Goal: Communication & Community: Answer question/provide support

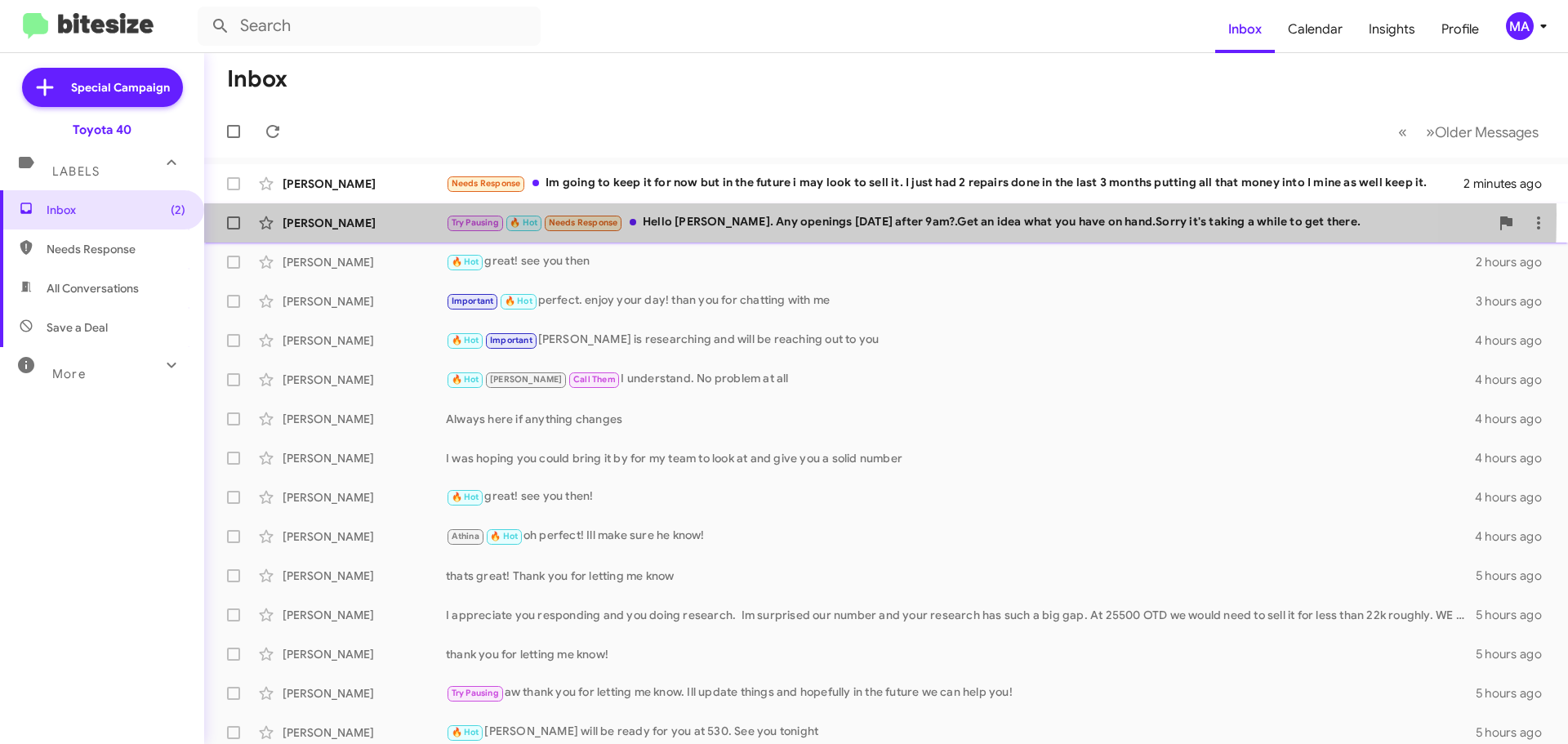
click at [771, 214] on div "Try Pausing 🔥 Hot Needs Response Hello [PERSON_NAME]. Any openings [DATE] after…" at bounding box center [967, 223] width 1044 height 19
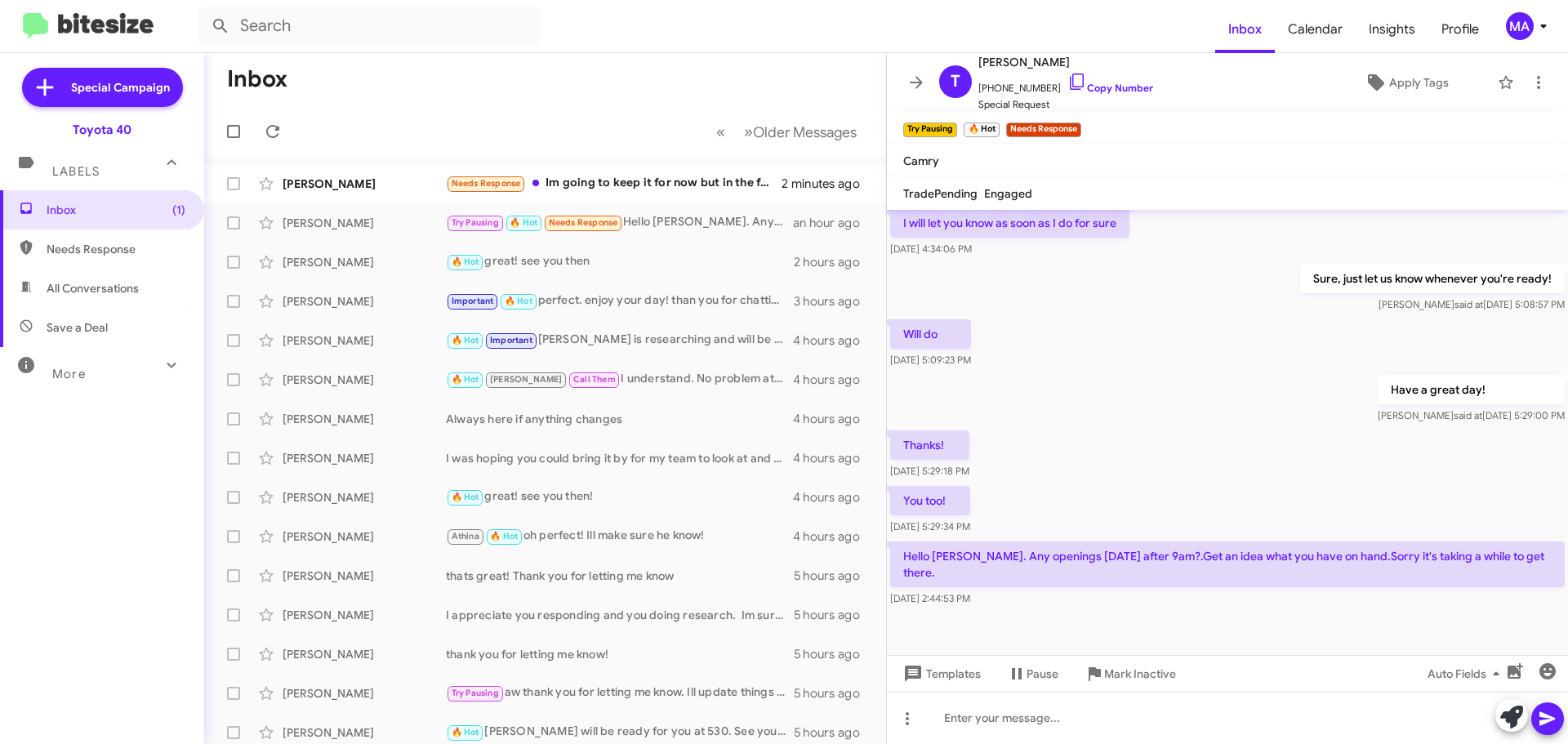
scroll to position [439, 0]
click at [1068, 83] on icon at bounding box center [1077, 81] width 20 height 20
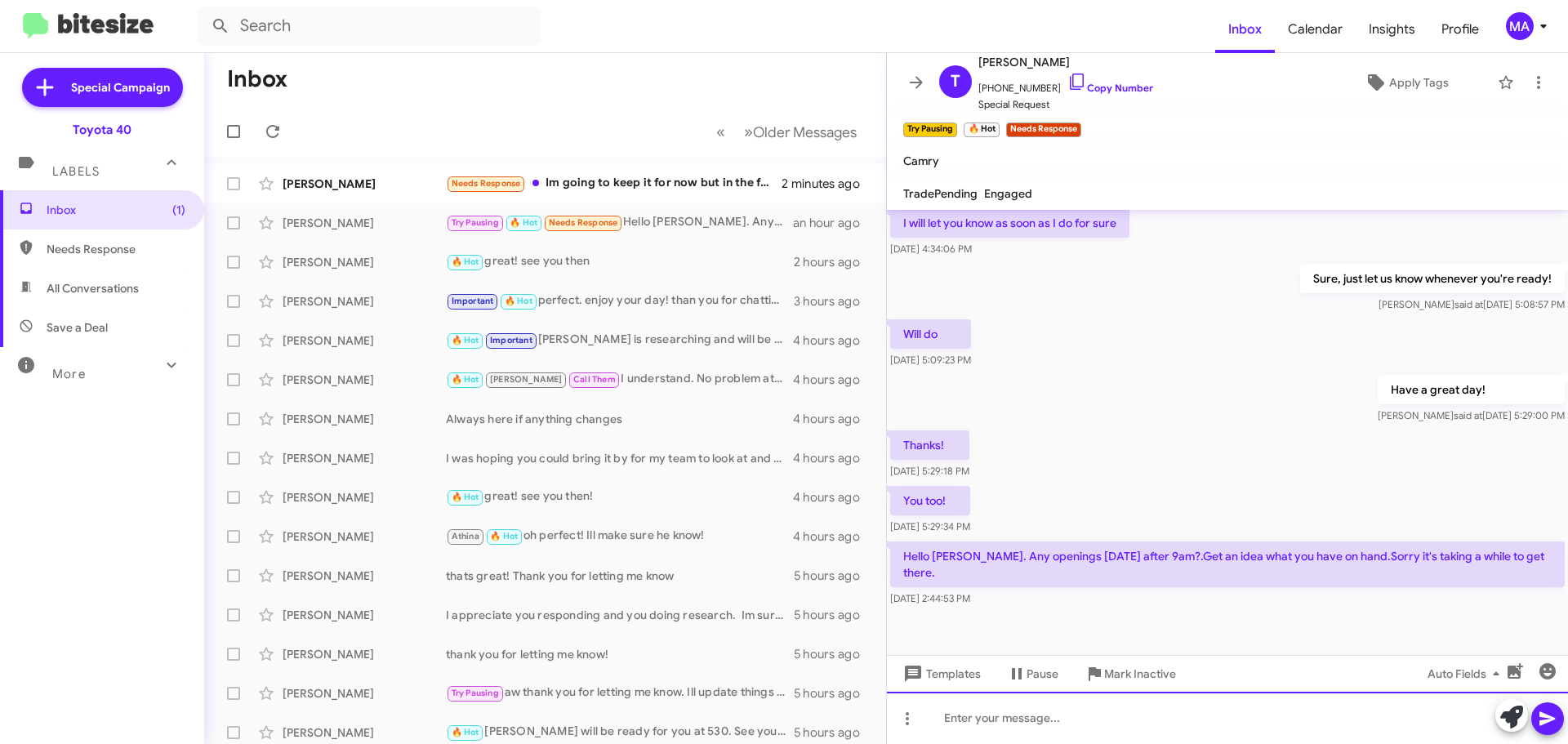
click at [1067, 724] on div at bounding box center [1228, 717] width 682 height 52
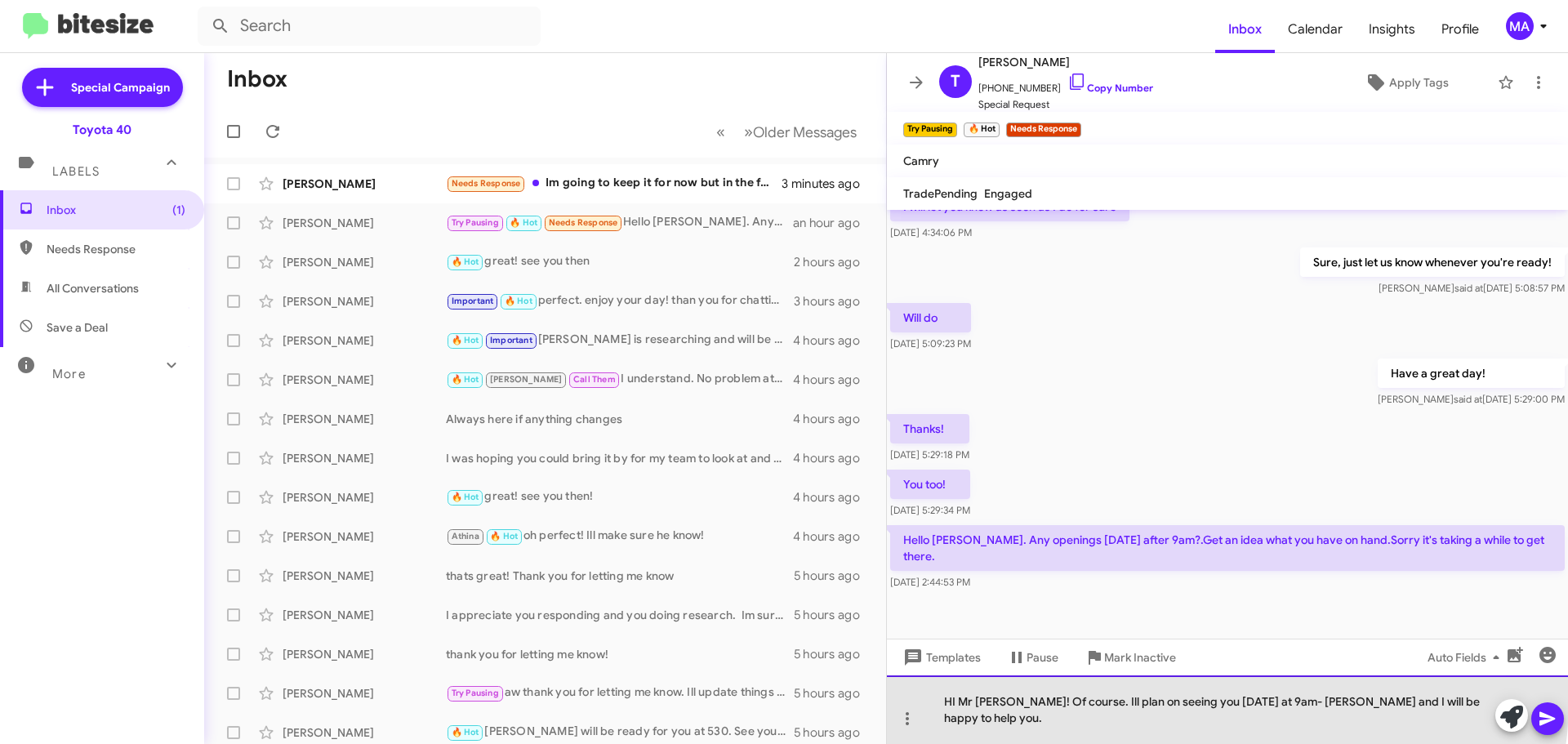
click at [1226, 716] on div "HI Mr [PERSON_NAME]! Of course. Ill plan on seeing you [DATE] at 9am- [PERSON_N…" at bounding box center [1228, 710] width 682 height 69
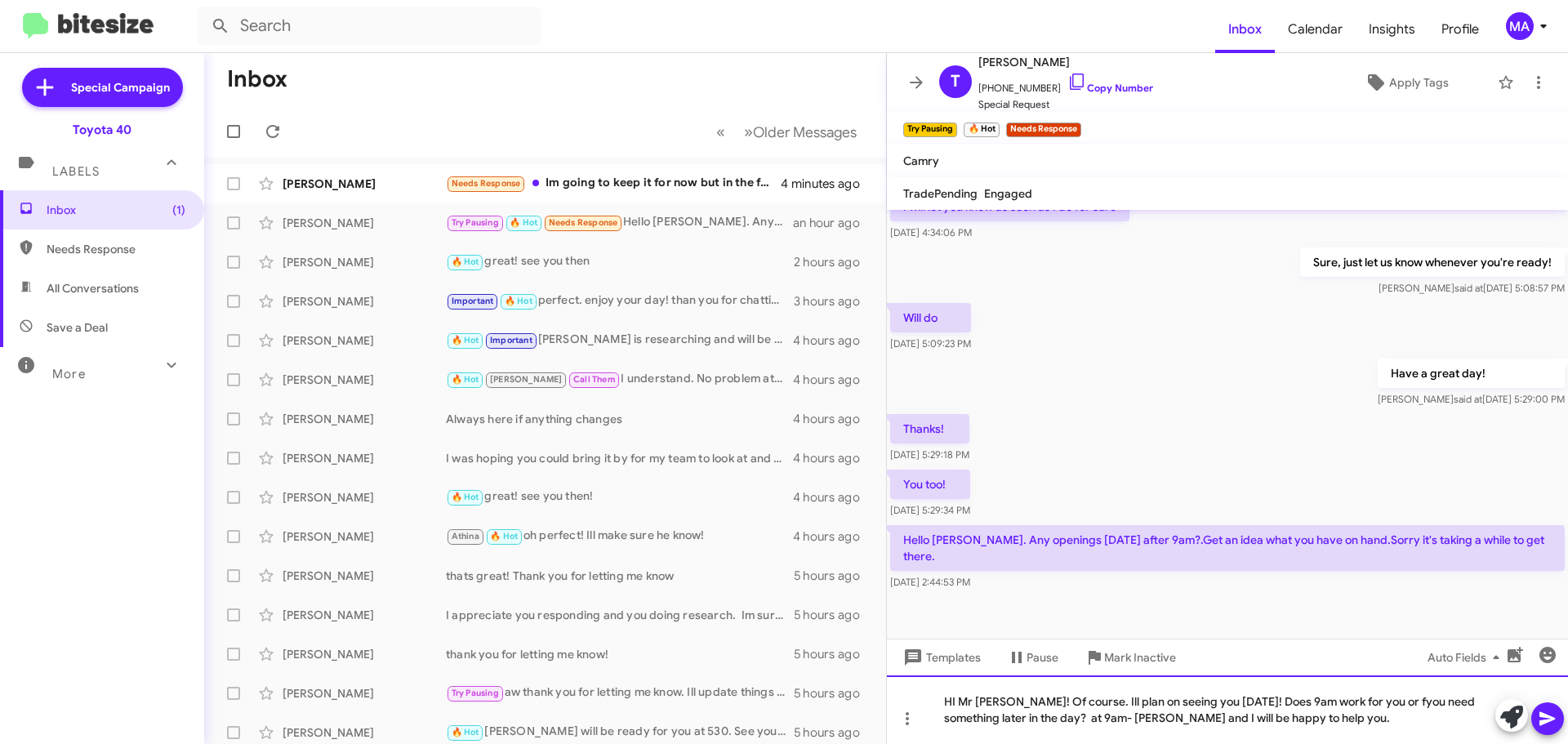
click at [1074, 716] on div "HI Mr [PERSON_NAME]! Of course. Ill plan on seeing you [DATE]! Does 9am work fo…" at bounding box center [1228, 710] width 682 height 69
click at [1375, 702] on div "HI Mr [PERSON_NAME]! Of course. Ill plan on seeing you [DATE]! Does 9am work fo…" at bounding box center [1228, 710] width 682 height 69
click at [1406, 716] on div "HI Mr [PERSON_NAME]! Of course. Ill plan on seeing you [DATE]! Does 9am work fo…" at bounding box center [1228, 710] width 682 height 69
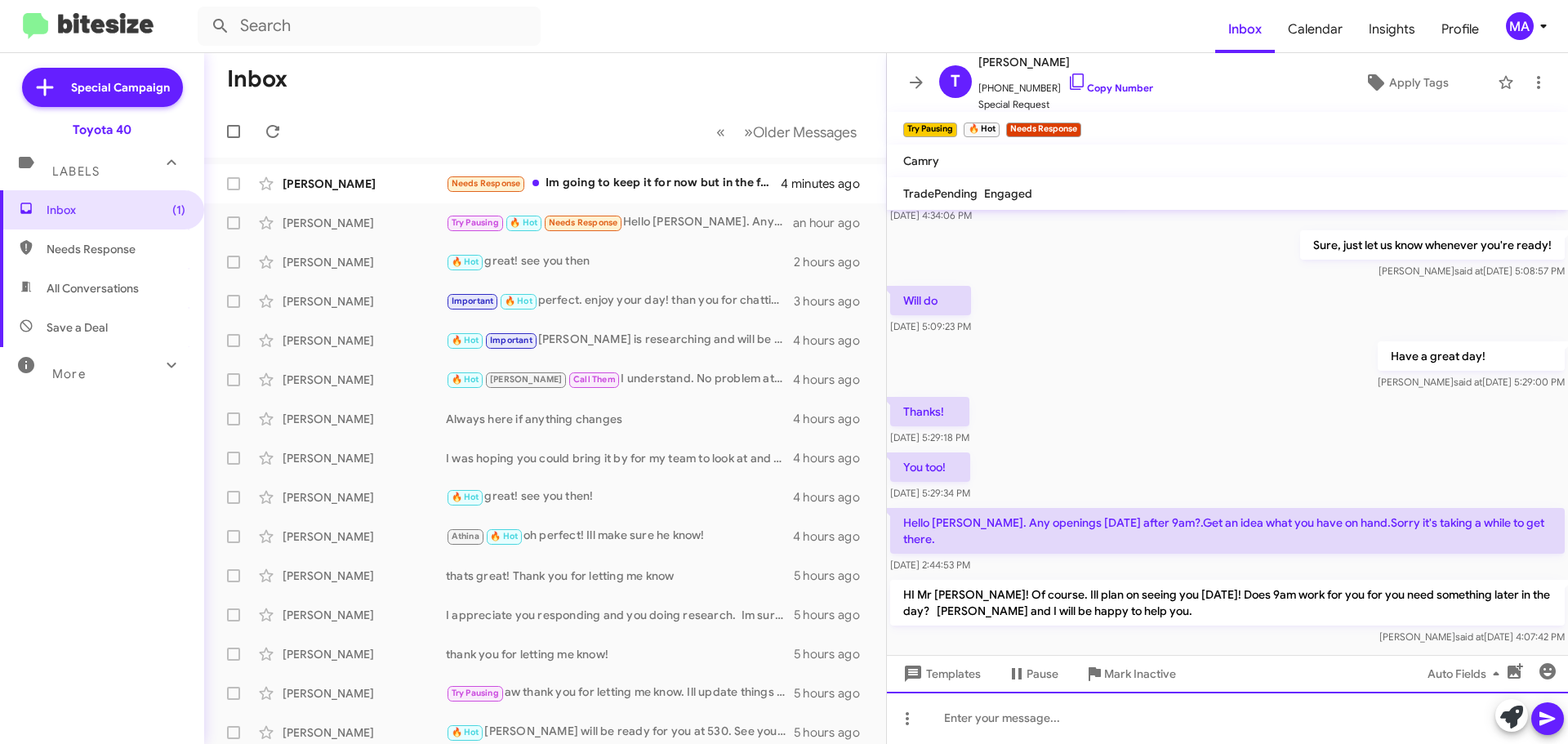
scroll to position [515, 0]
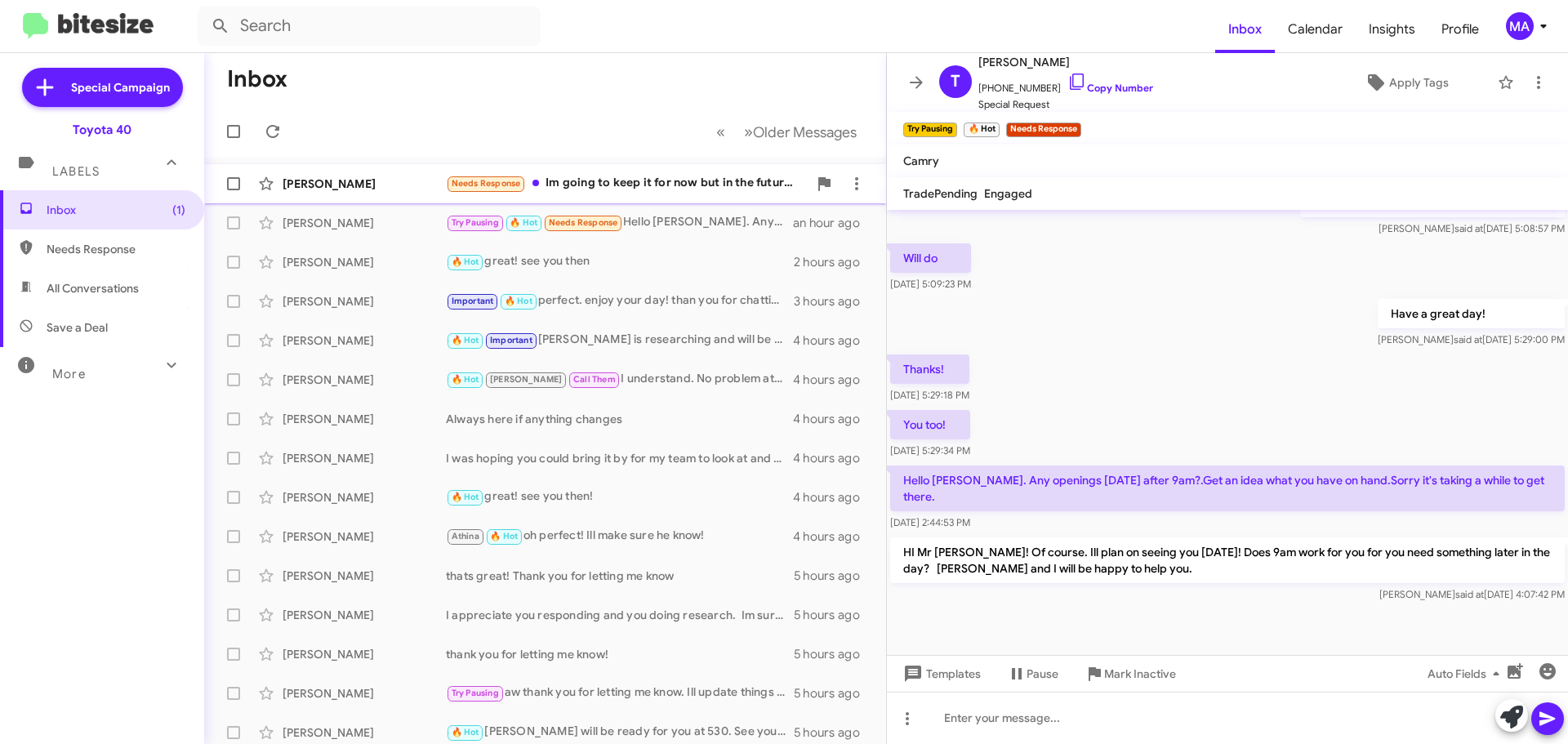
click at [705, 180] on div "Needs Response Im going to keep it for now but in the future i may look to sell…" at bounding box center [627, 184] width 362 height 19
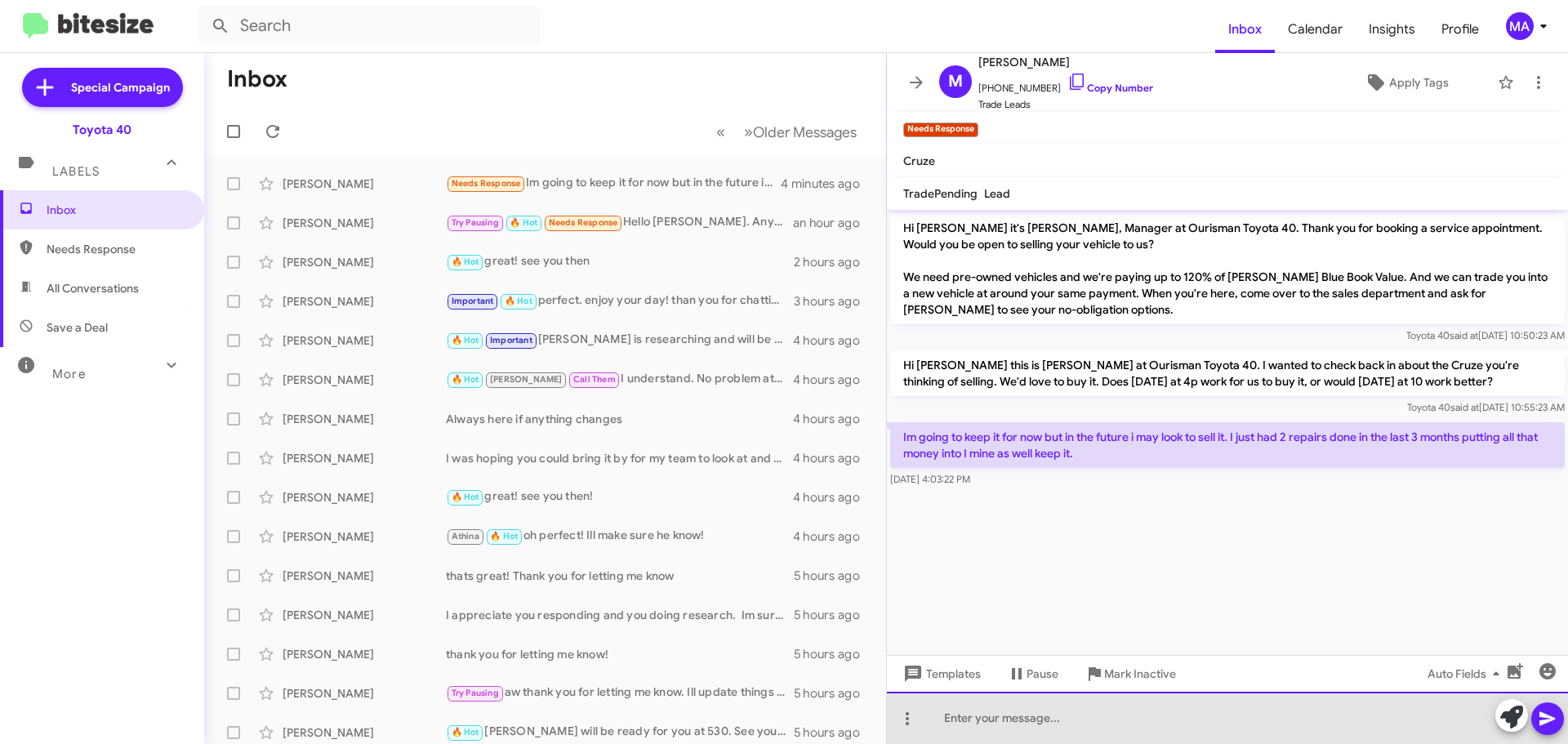
click at [1016, 719] on div at bounding box center [1228, 717] width 682 height 52
click at [1004, 722] on div "no problme at all! Thank you for letting me know." at bounding box center [1228, 717] width 682 height 52
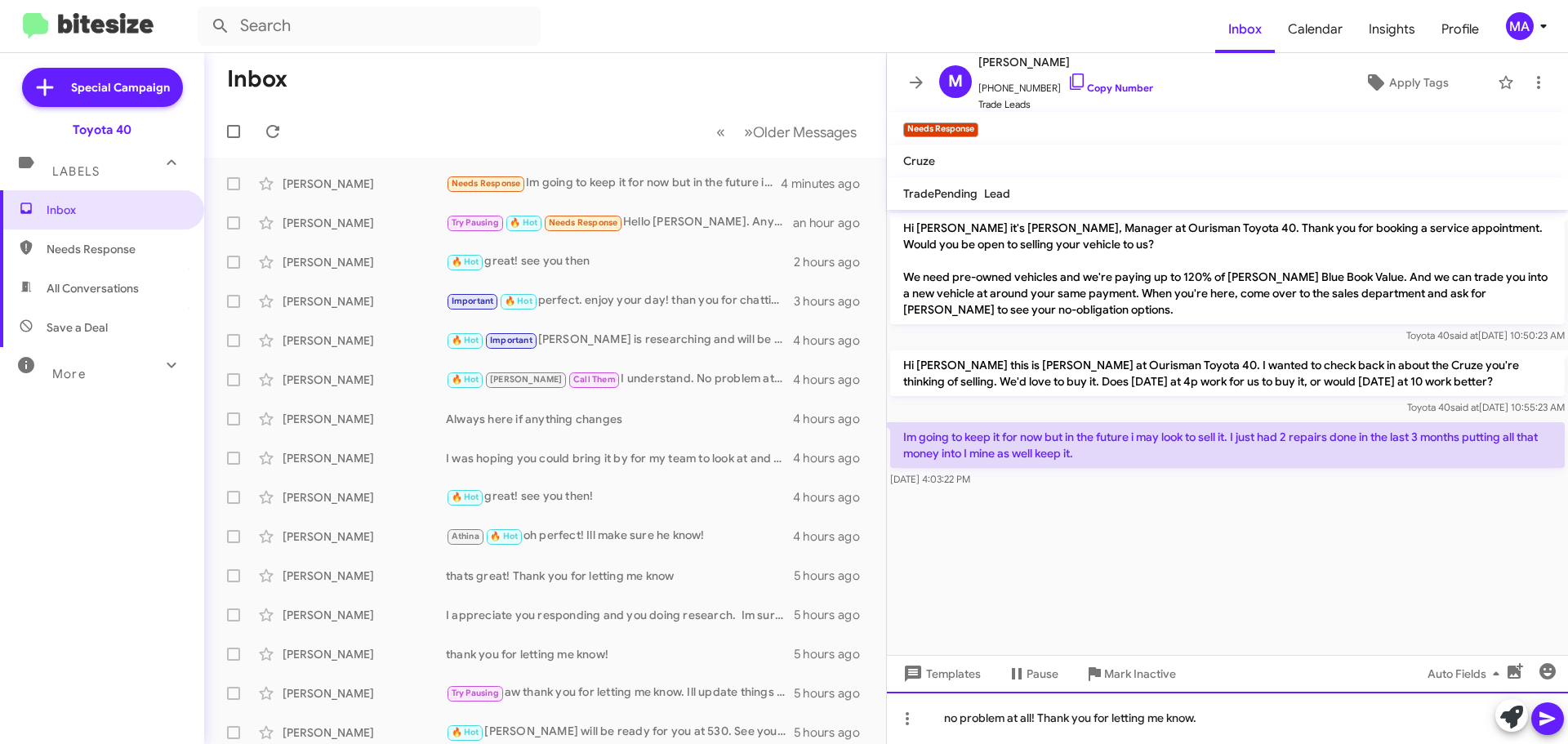
click at [1243, 717] on div "no problem at all! Thank you for letting me know." at bounding box center [1228, 717] width 682 height 52
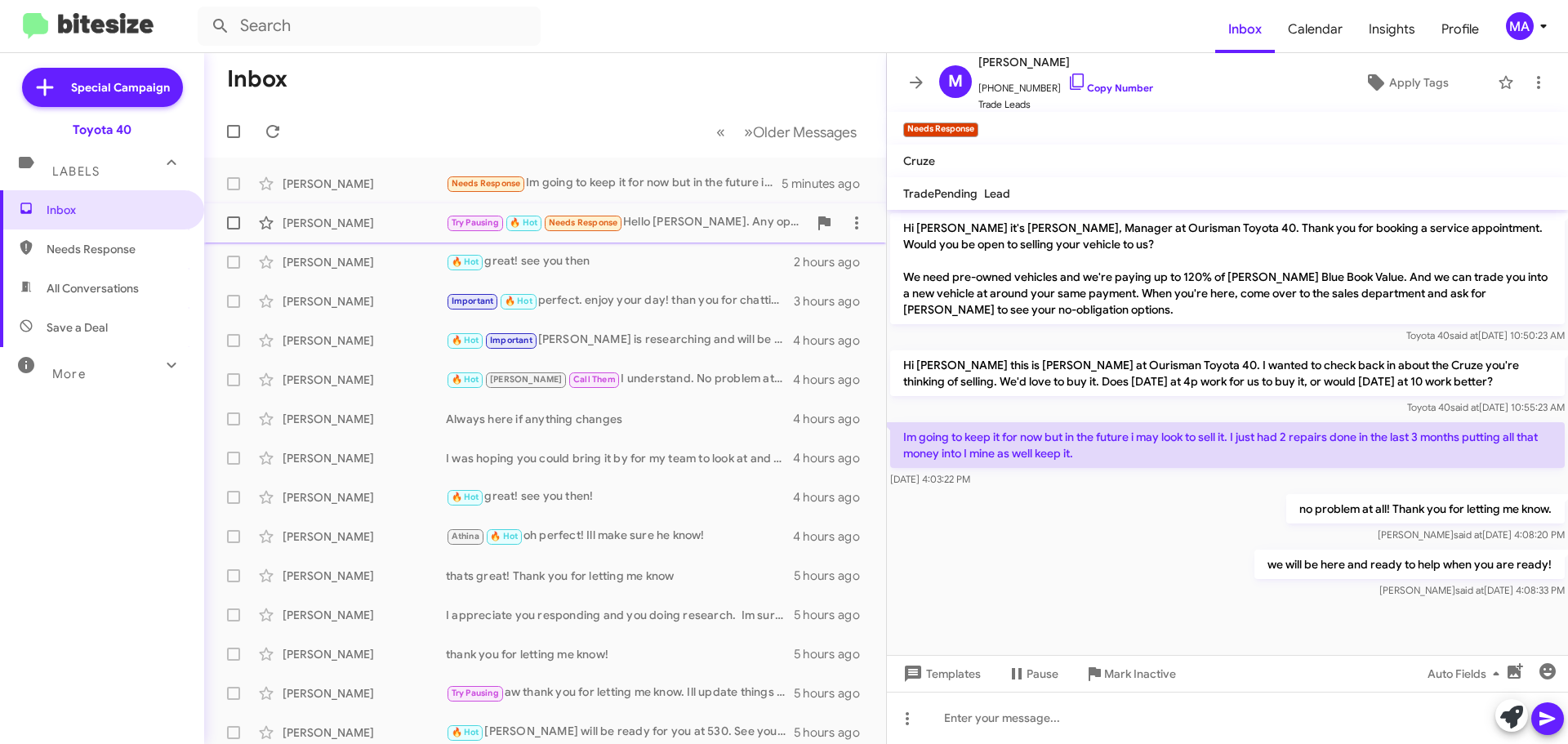
click at [699, 215] on div "Try Pausing 🔥 Hot Needs Response Hello [PERSON_NAME]. Any openings [DATE] after…" at bounding box center [627, 223] width 362 height 19
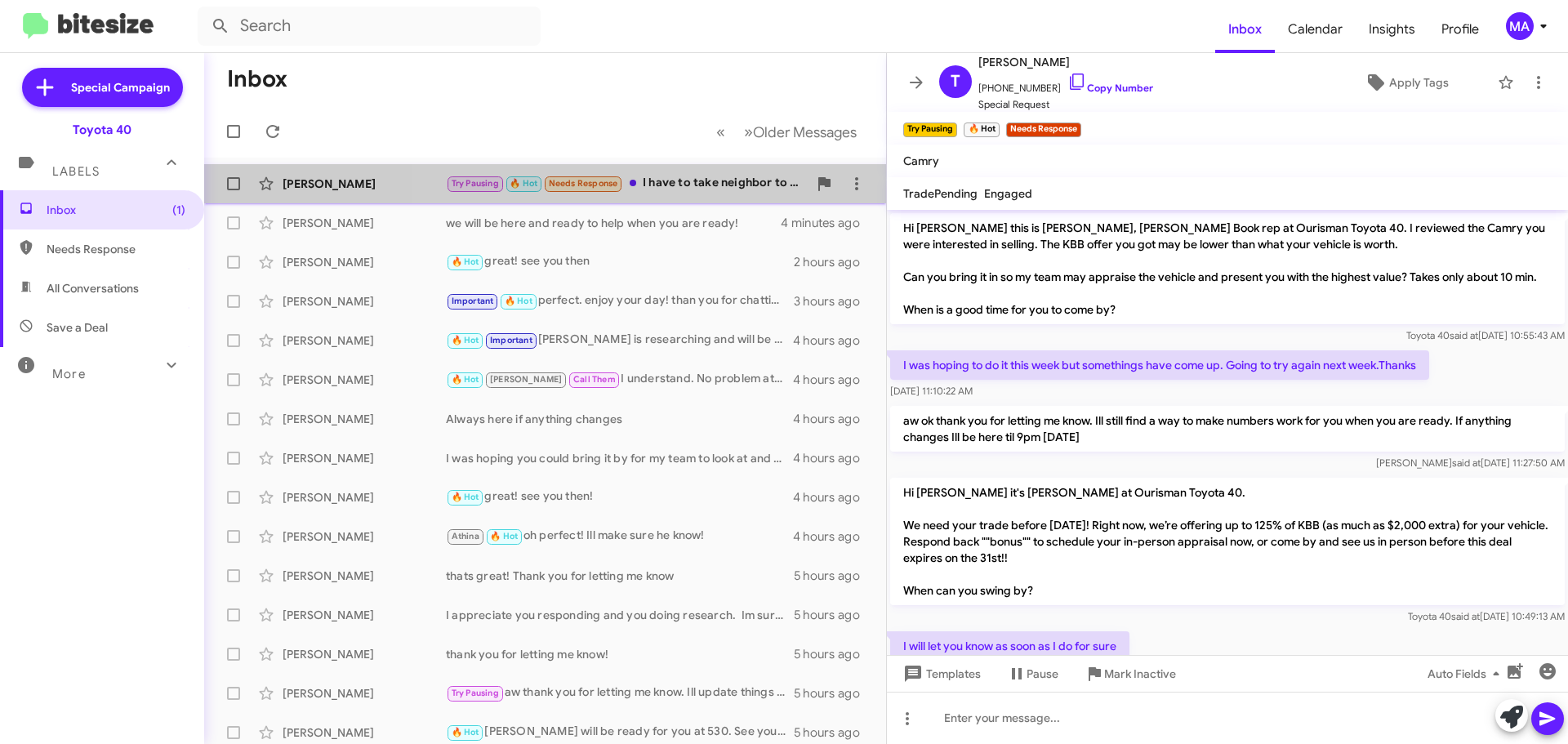
click at [683, 186] on div "Try Pausing 🔥 Hot Needs Response I have to take neighbor to work by nine.Should…" at bounding box center [627, 184] width 362 height 19
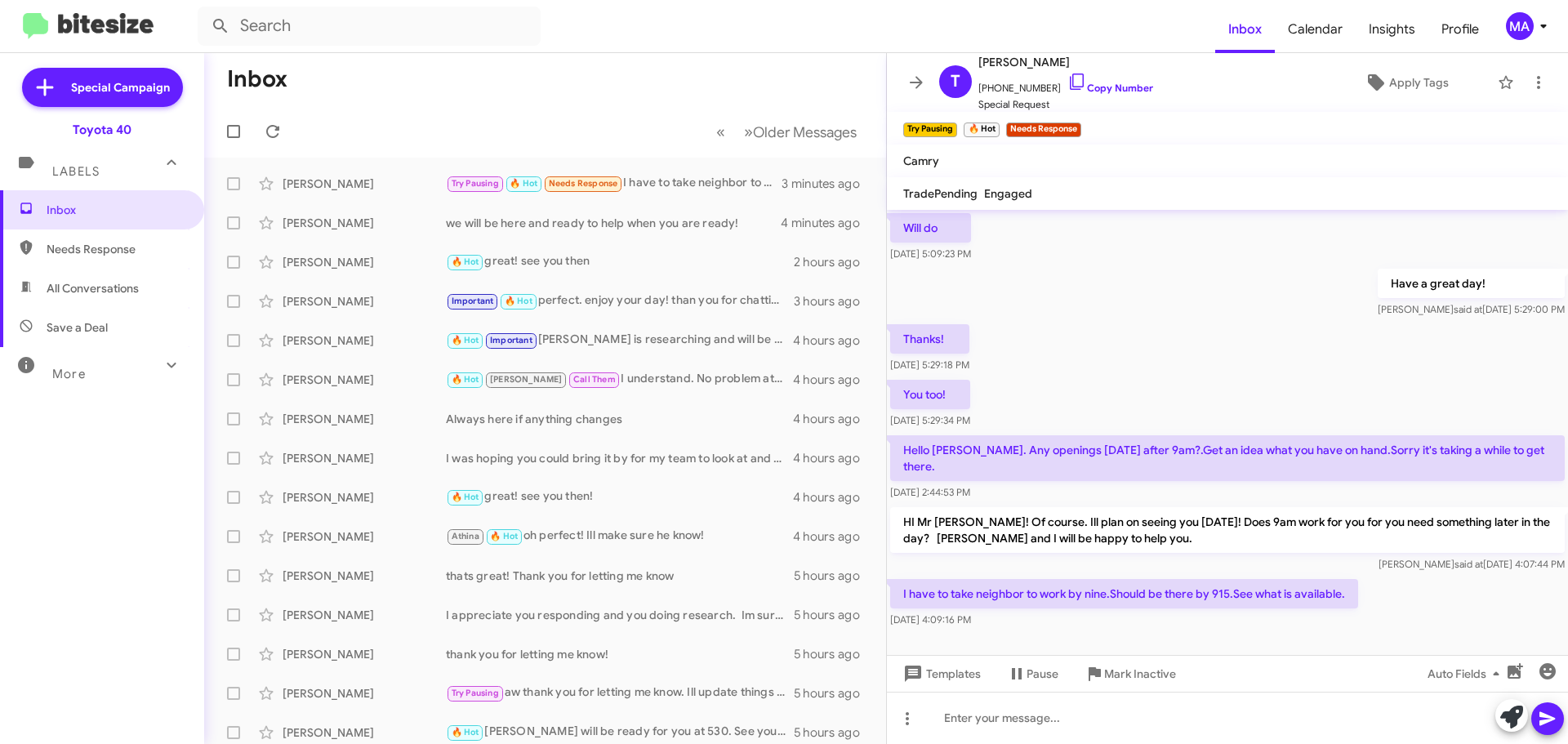
scroll to position [574, 0]
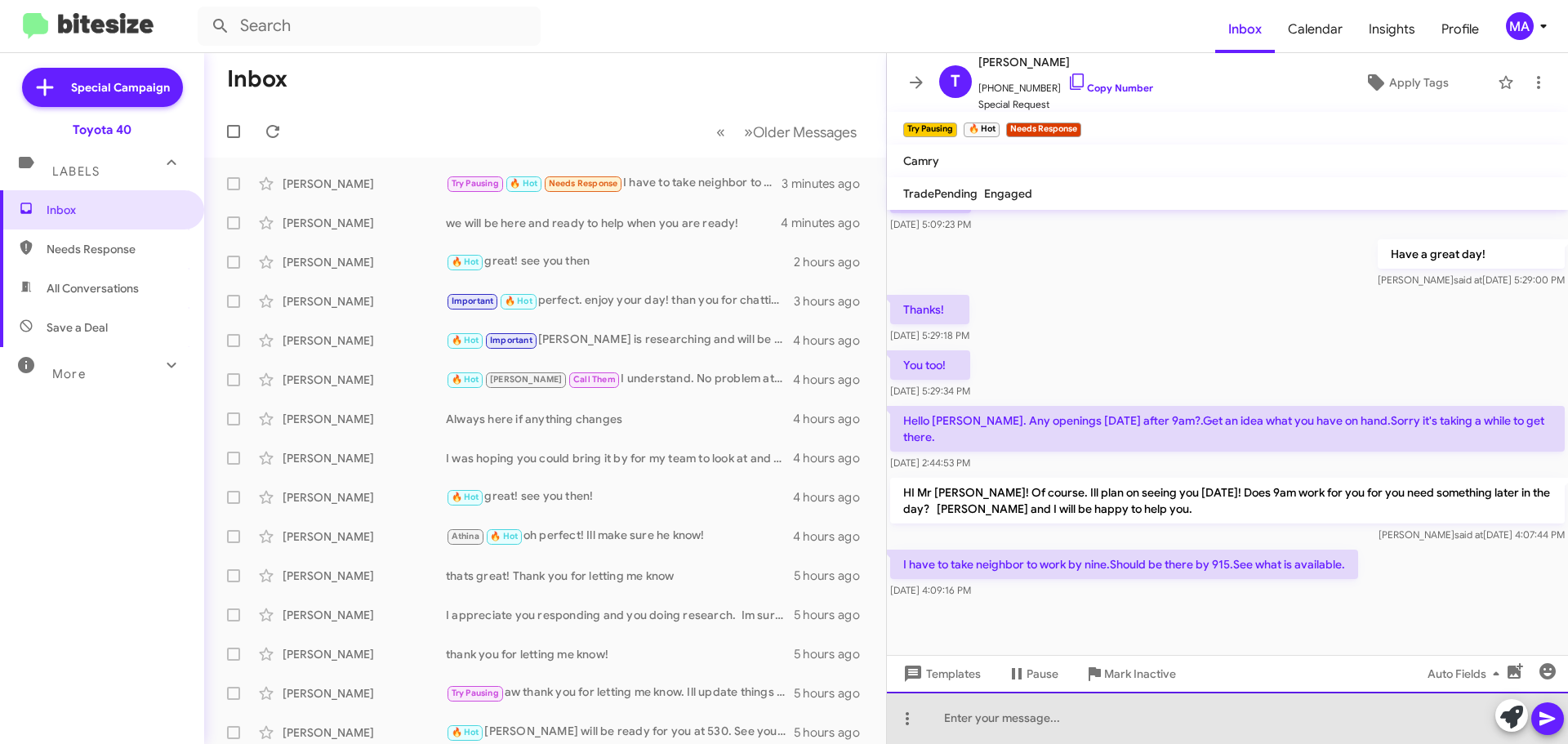
click at [1047, 719] on div at bounding box center [1228, 717] width 682 height 52
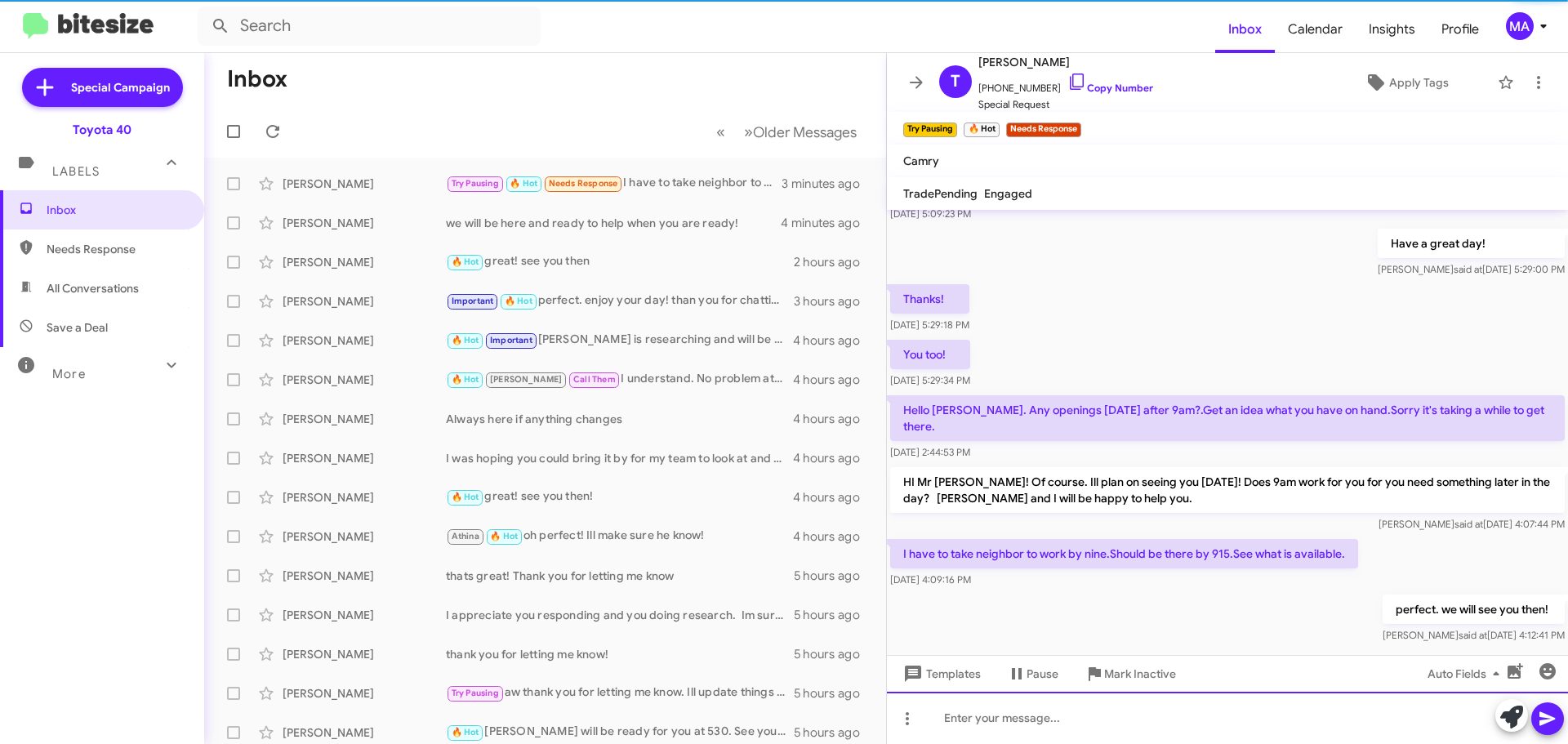
scroll to position [634, 0]
